Goal: Task Accomplishment & Management: Use online tool/utility

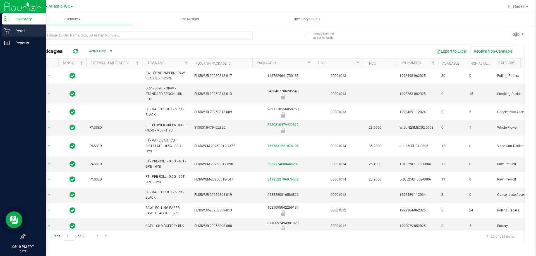
click at [20, 28] on p "Retail" at bounding box center [26, 31] width 33 height 7
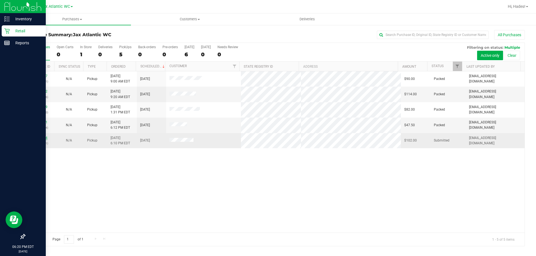
click at [43, 138] on link "11815204" at bounding box center [40, 138] width 16 height 4
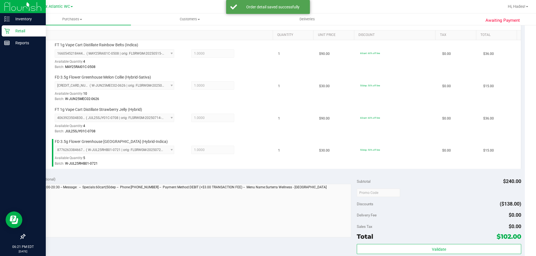
scroll to position [195, 0]
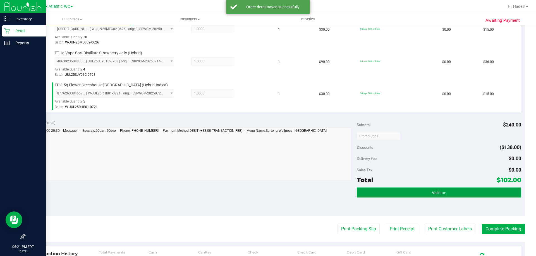
click at [388, 197] on button "Validate" at bounding box center [439, 193] width 164 height 10
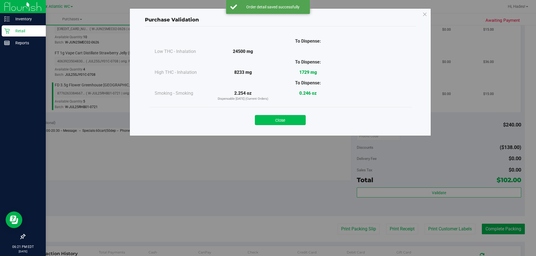
click at [290, 121] on button "Close" at bounding box center [280, 120] width 51 height 10
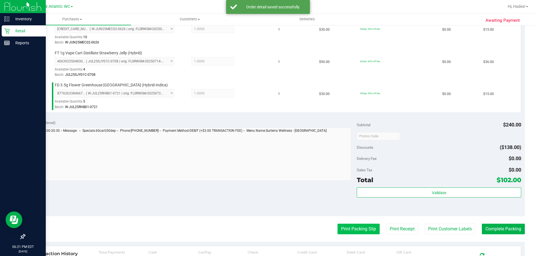
click at [344, 229] on button "Print Packing Slip" at bounding box center [358, 229] width 42 height 11
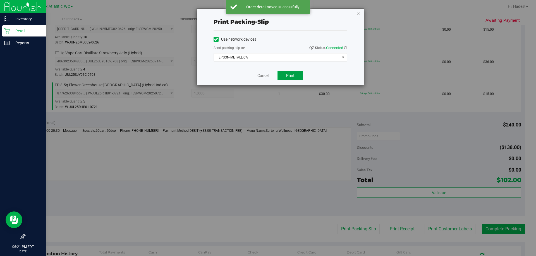
click at [286, 76] on span "Print" at bounding box center [290, 75] width 8 height 4
click at [267, 71] on div "Cancel Print" at bounding box center [280, 75] width 133 height 19
click at [265, 75] on link "Cancel" at bounding box center [263, 76] width 12 height 6
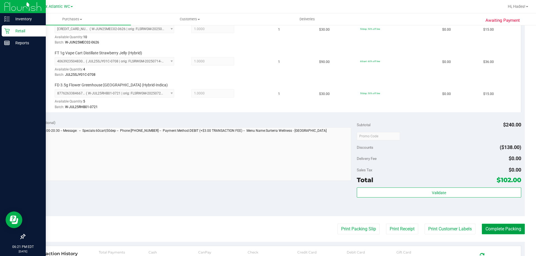
click at [482, 226] on button "Complete Packing" at bounding box center [503, 229] width 43 height 11
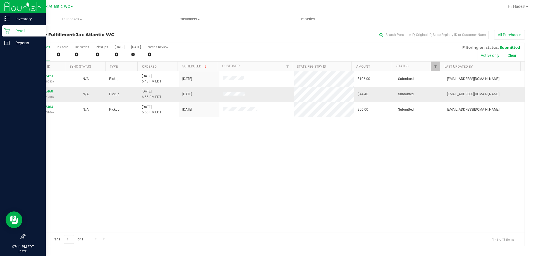
click at [45, 91] on link "11815460" at bounding box center [45, 92] width 16 height 4
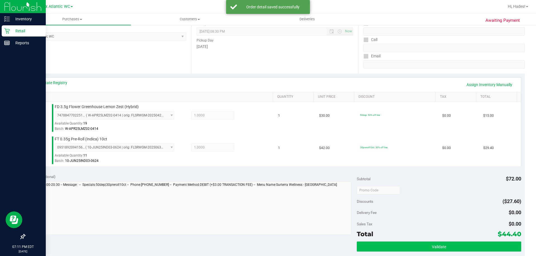
scroll to position [167, 0]
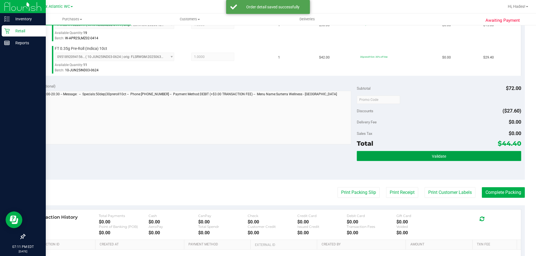
click at [434, 151] on button "Validate" at bounding box center [439, 156] width 164 height 10
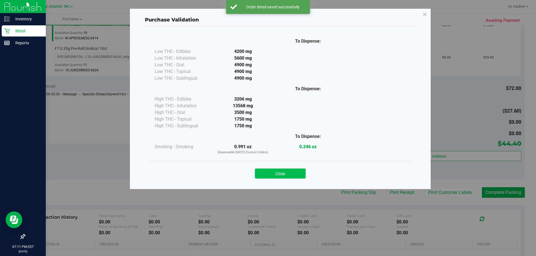
click at [283, 169] on button "Close" at bounding box center [280, 174] width 51 height 10
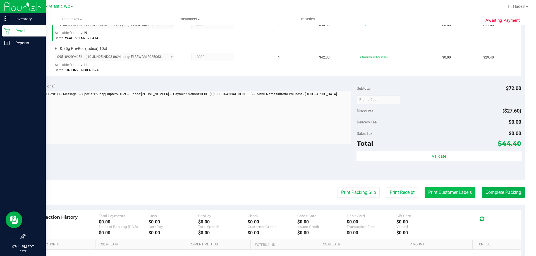
click at [438, 194] on button "Print Customer Labels" at bounding box center [450, 193] width 51 height 11
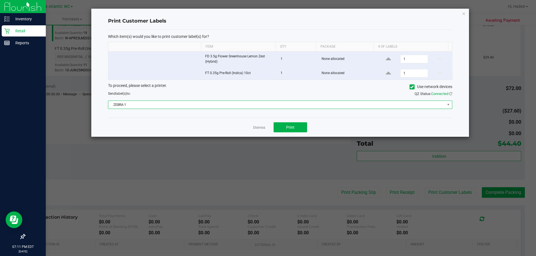
click at [177, 107] on span "ZEBRA-1" at bounding box center [276, 105] width 337 height 8
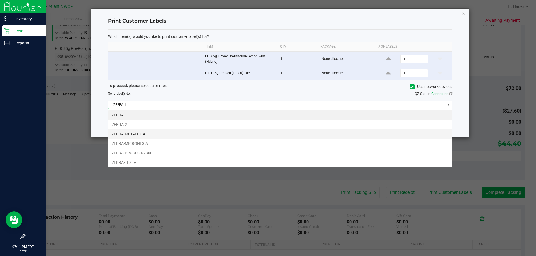
scroll to position [8, 344]
click at [150, 138] on li "ZEBRA-METALLICA" at bounding box center [280, 134] width 344 height 9
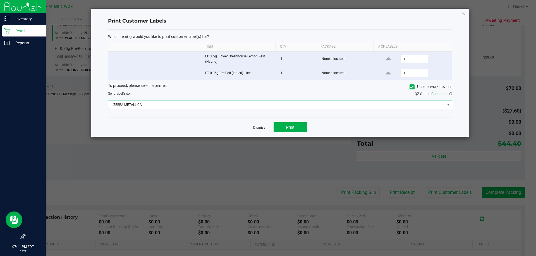
click at [263, 127] on link "Dismiss" at bounding box center [259, 128] width 12 height 5
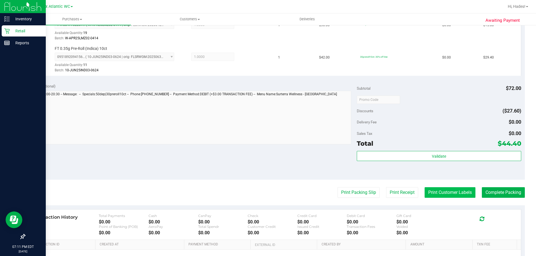
click at [455, 195] on button "Print Customer Labels" at bounding box center [450, 193] width 51 height 11
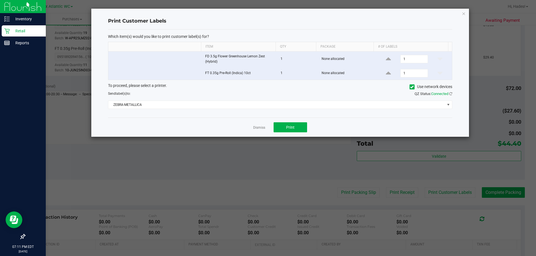
click at [310, 130] on div "Dismiss Print" at bounding box center [280, 127] width 344 height 19
click at [294, 130] on button "Print" at bounding box center [290, 128] width 33 height 10
click at [260, 128] on link "Dismiss" at bounding box center [259, 128] width 12 height 5
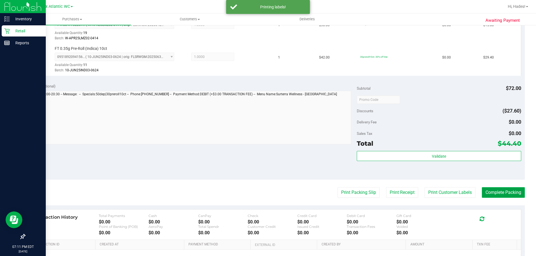
click at [497, 191] on button "Complete Packing" at bounding box center [503, 193] width 43 height 11
